Goal: Go to known website: Access a specific website the user already knows

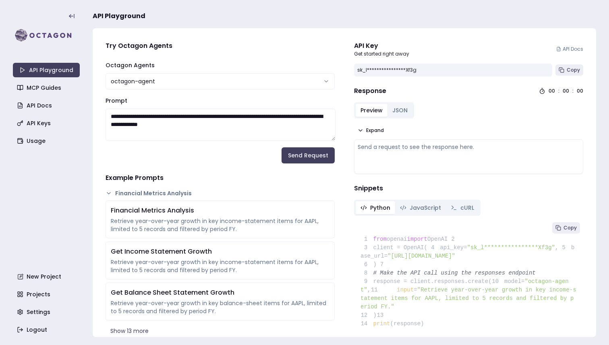
click at [347, 1] on main "**********" at bounding box center [345, 172] width 504 height 345
